Goal: Information Seeking & Learning: Learn about a topic

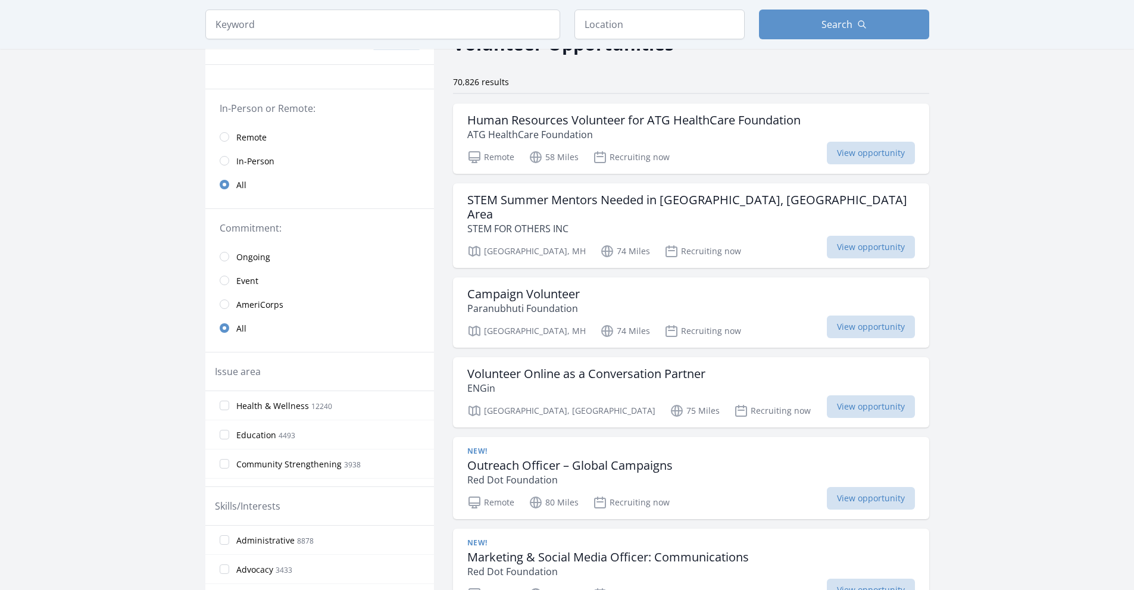
scroll to position [70, 0]
click at [233, 135] on link "Remote" at bounding box center [319, 138] width 229 height 24
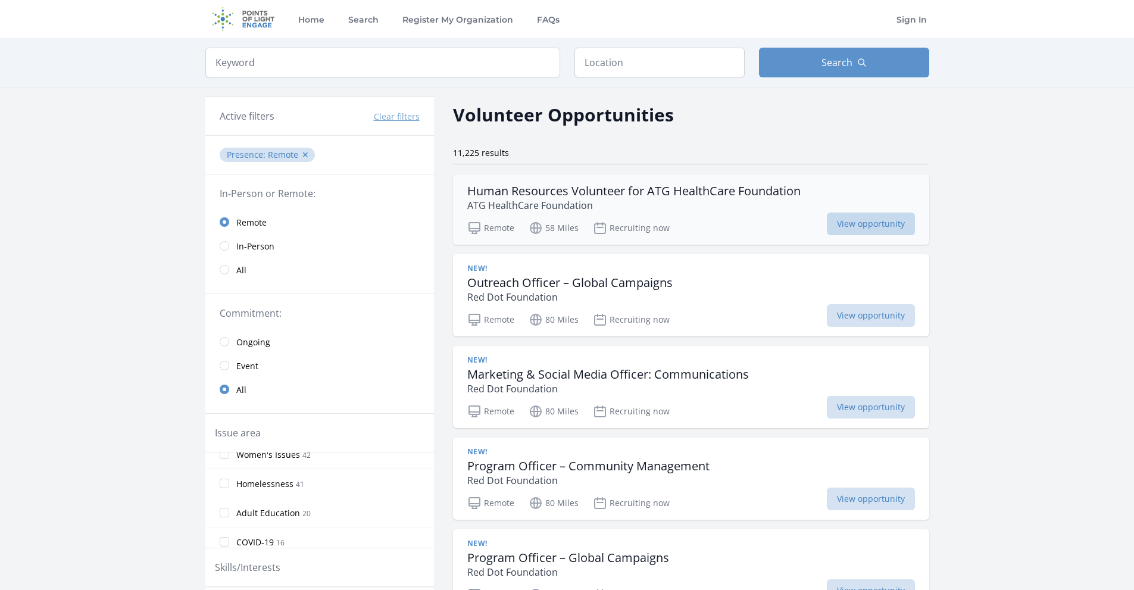
click at [890, 228] on span "View opportunity" at bounding box center [871, 223] width 88 height 23
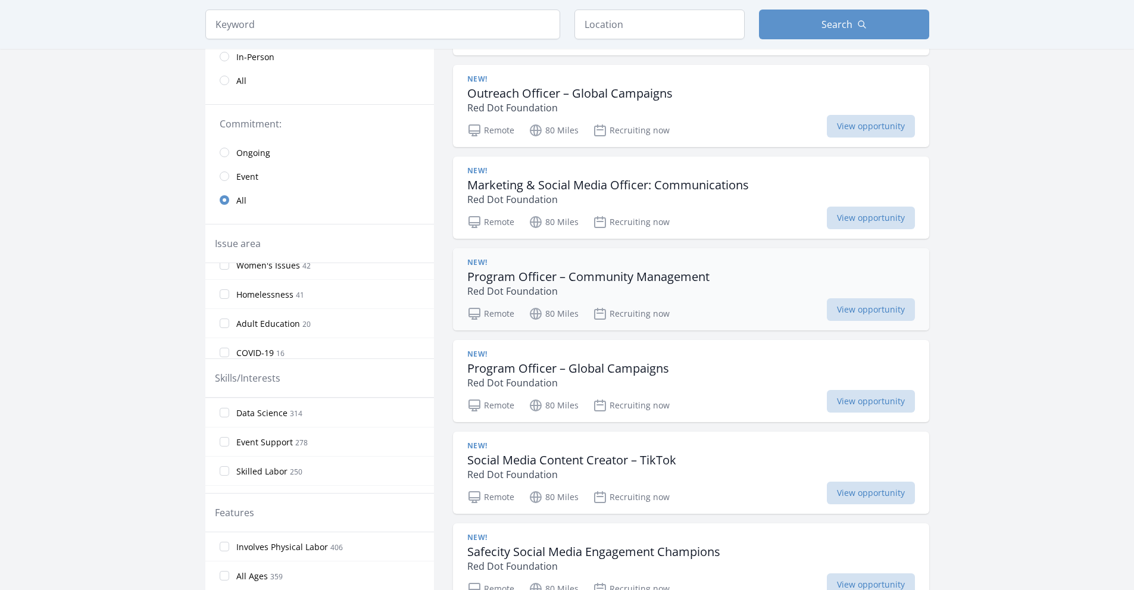
scroll to position [192, 0]
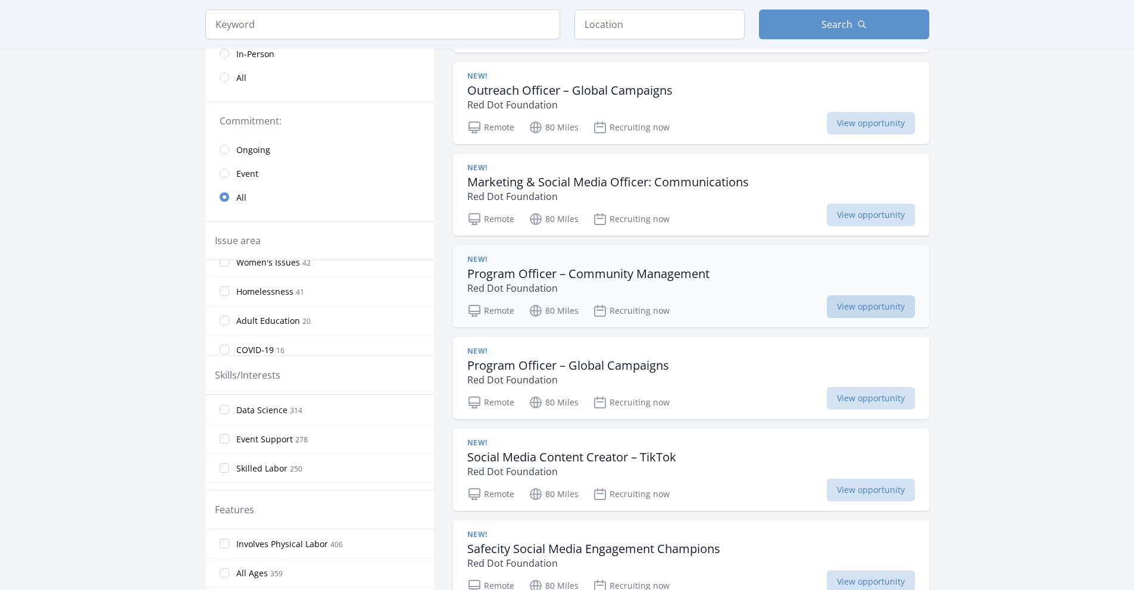
click at [874, 306] on span "View opportunity" at bounding box center [871, 306] width 88 height 23
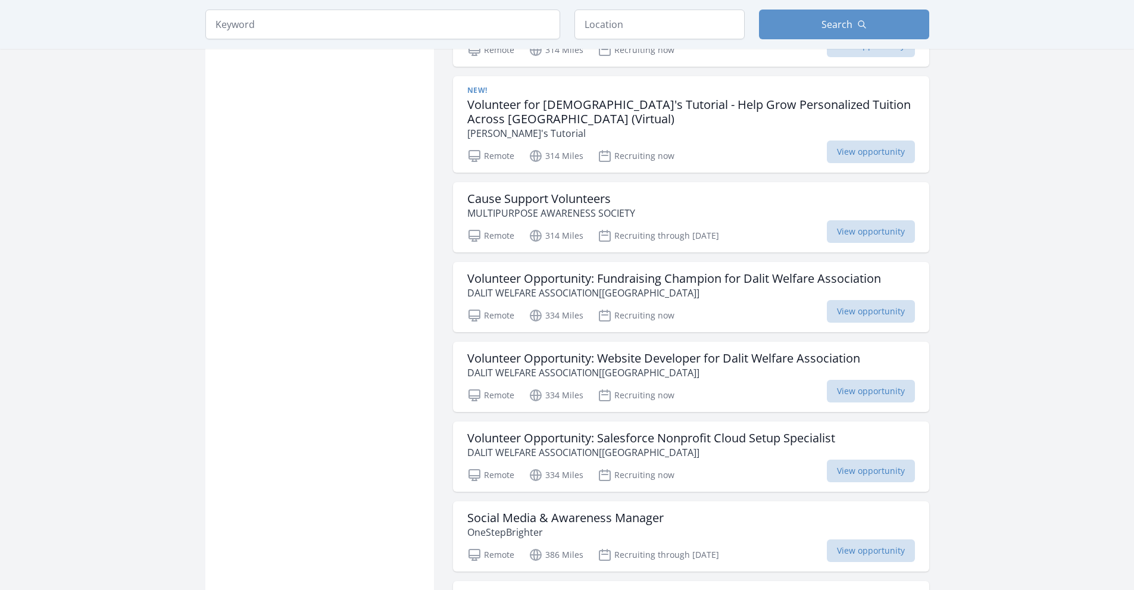
scroll to position [1257, 0]
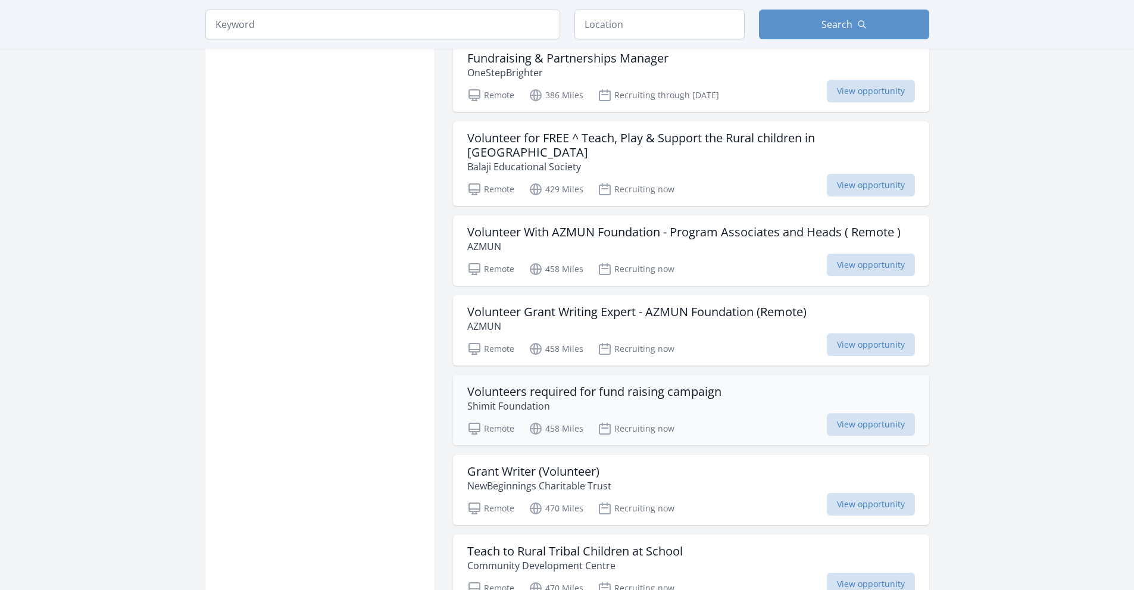
scroll to position [2001, 0]
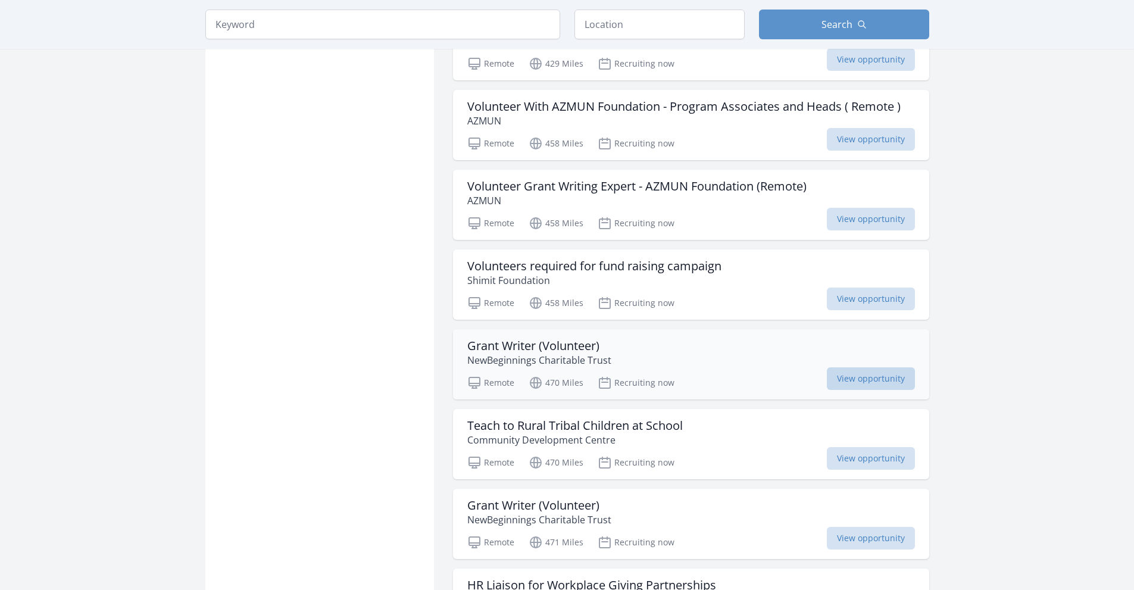
click at [858, 368] on span "View opportunity" at bounding box center [871, 378] width 88 height 23
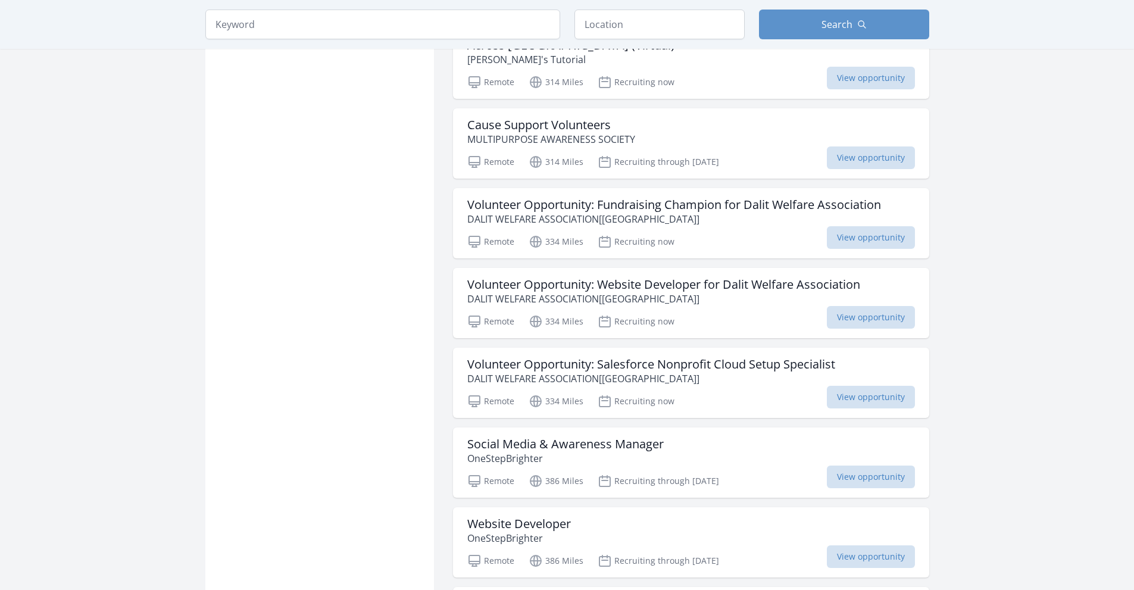
scroll to position [70, 0]
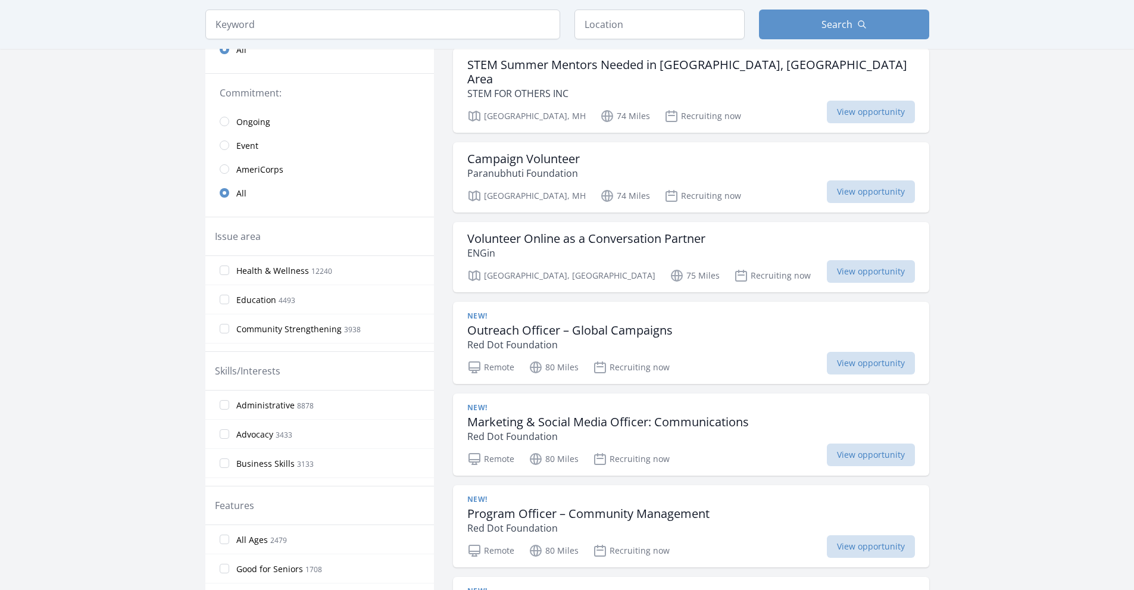
scroll to position [207, 0]
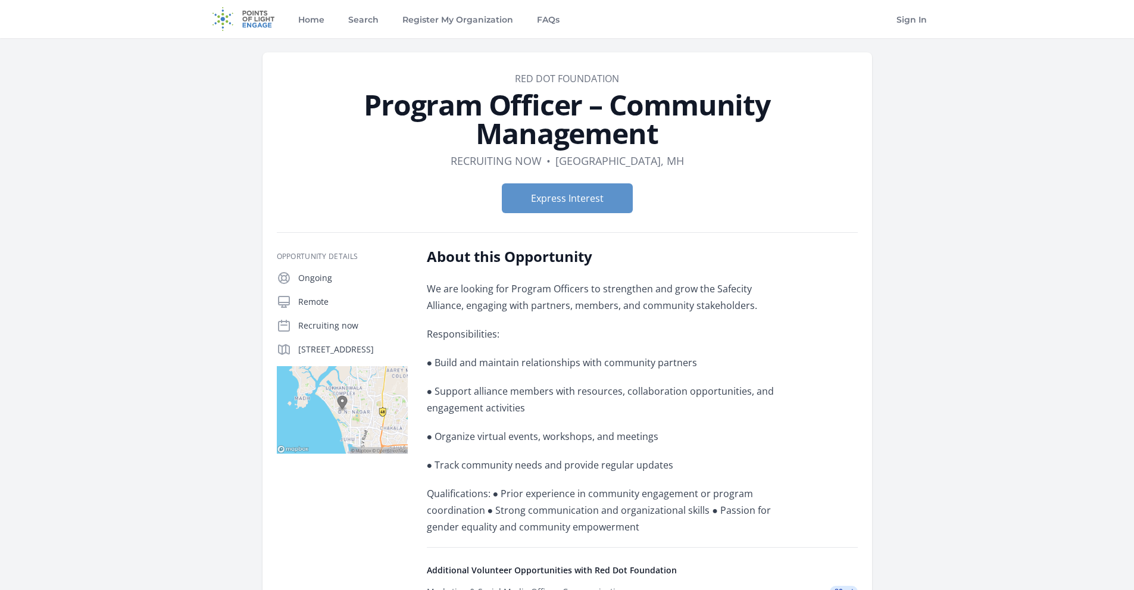
scroll to position [54, 0]
